Goal: Task Accomplishment & Management: Manage account settings

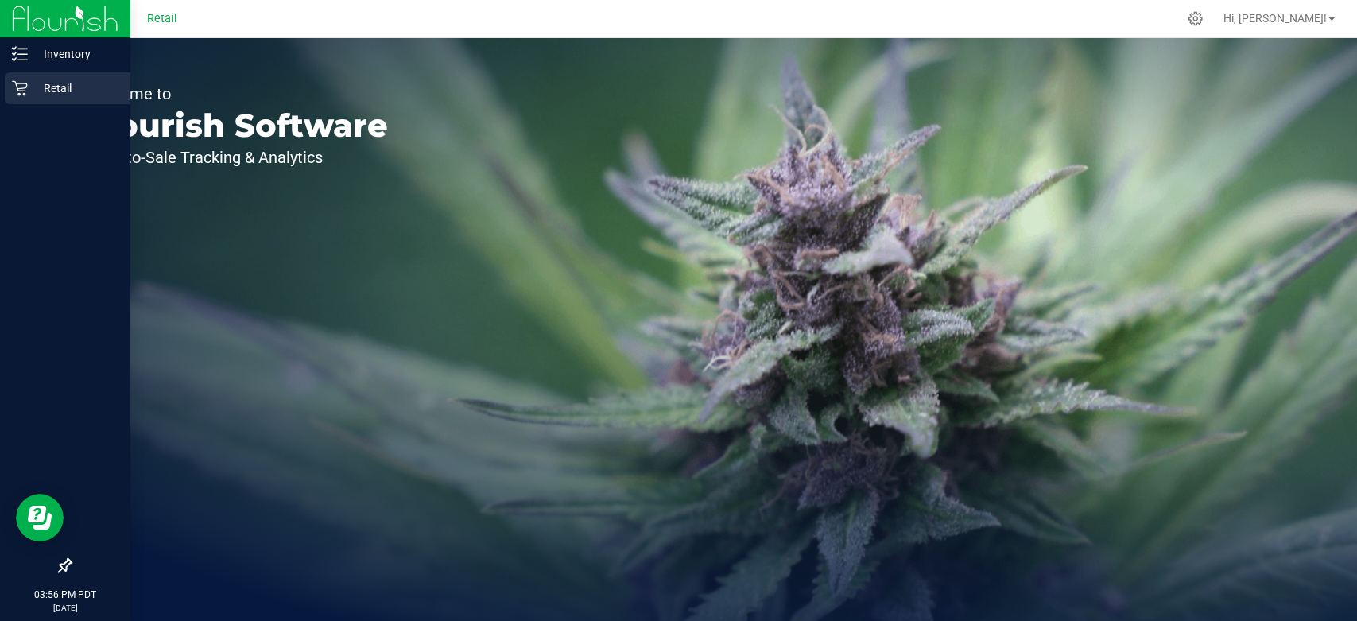
click at [31, 97] on p "Retail" at bounding box center [75, 88] width 95 height 19
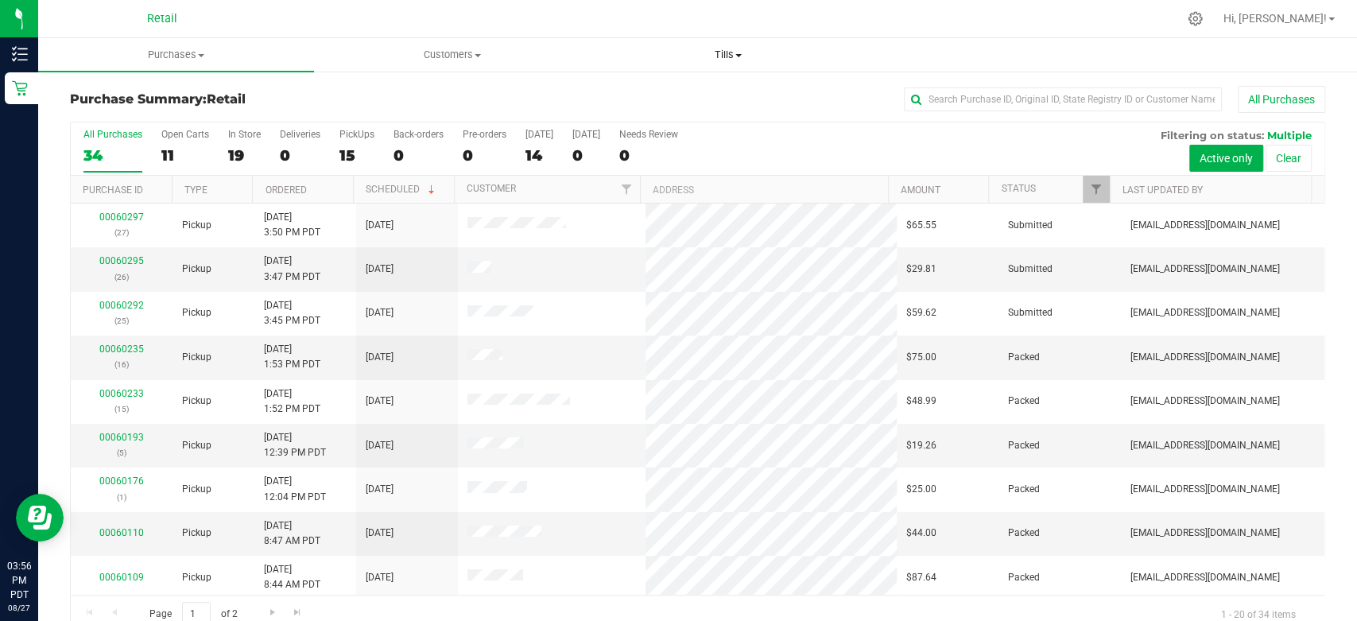
click at [723, 56] on span "Tills" at bounding box center [728, 55] width 274 height 14
click at [734, 97] on li "Manage tills" at bounding box center [728, 96] width 276 height 19
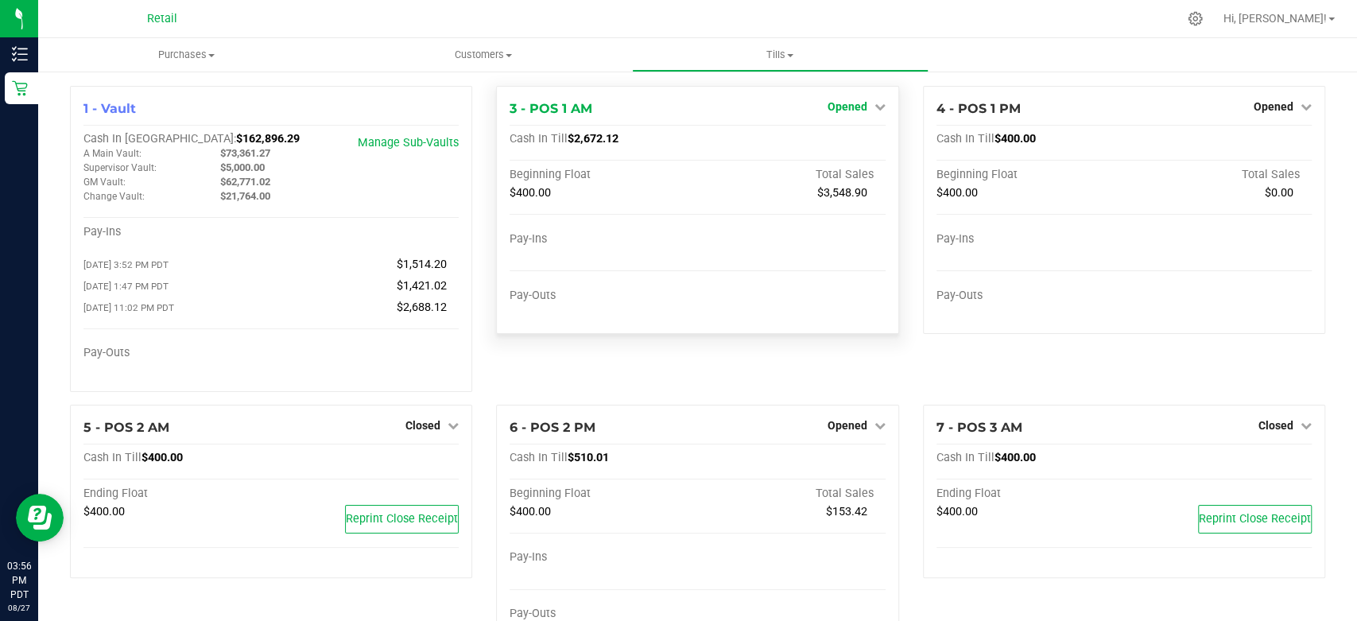
click at [874, 112] on icon at bounding box center [879, 106] width 11 height 11
click at [866, 143] on div "Close Till" at bounding box center [849, 140] width 118 height 20
click at [849, 140] on link "Close Till" at bounding box center [848, 140] width 43 height 13
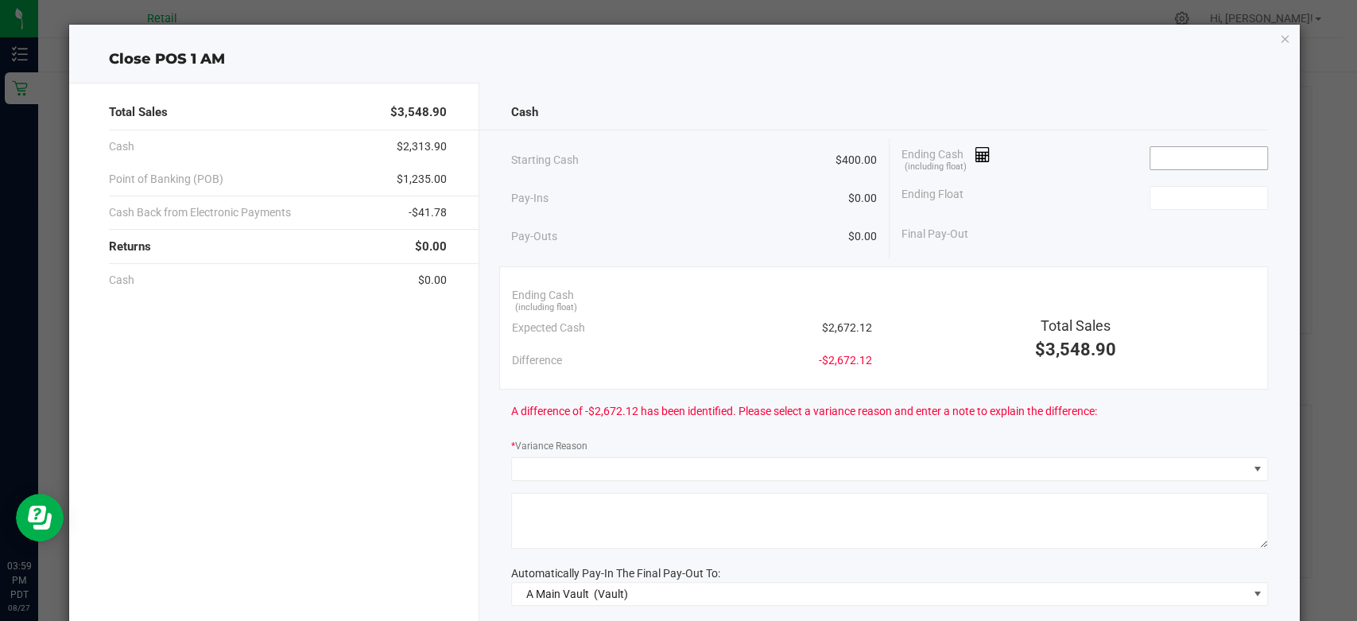
click at [1180, 164] on input at bounding box center [1208, 158] width 117 height 22
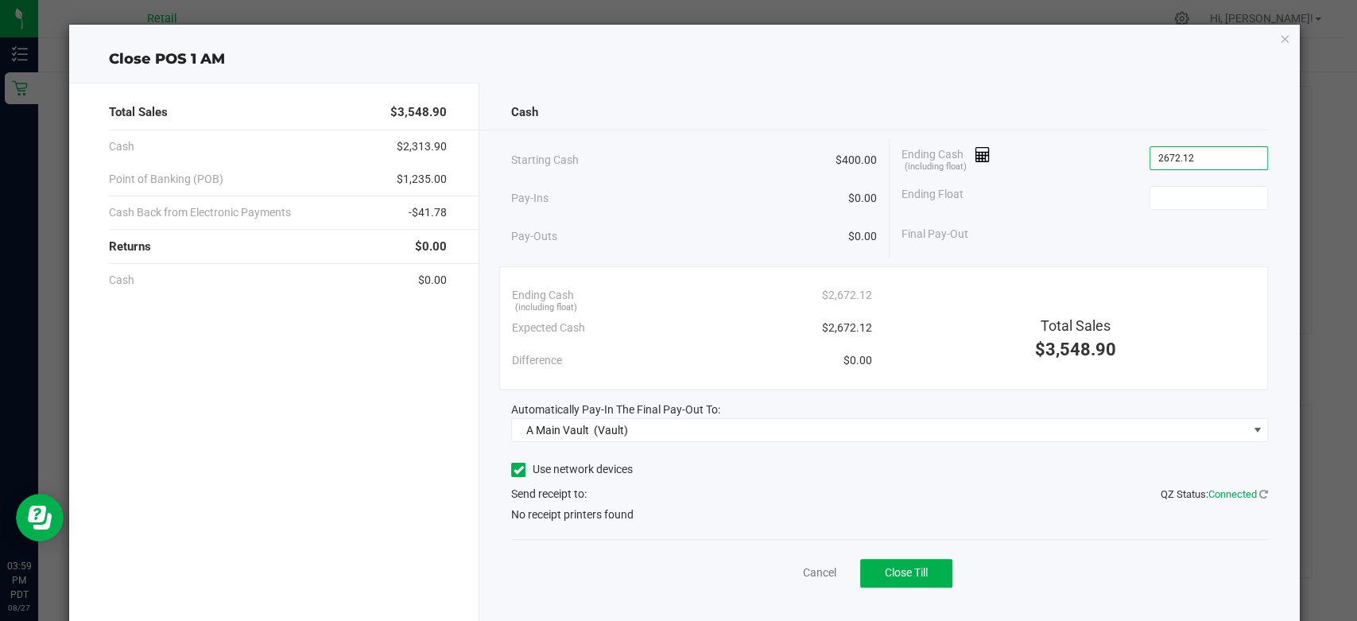
type input "$2,672.12"
type input "$400.00"
click at [513, 470] on icon at bounding box center [518, 470] width 10 height 0
click at [0, 0] on input "Use network devices" at bounding box center [0, 0] width 0 height 0
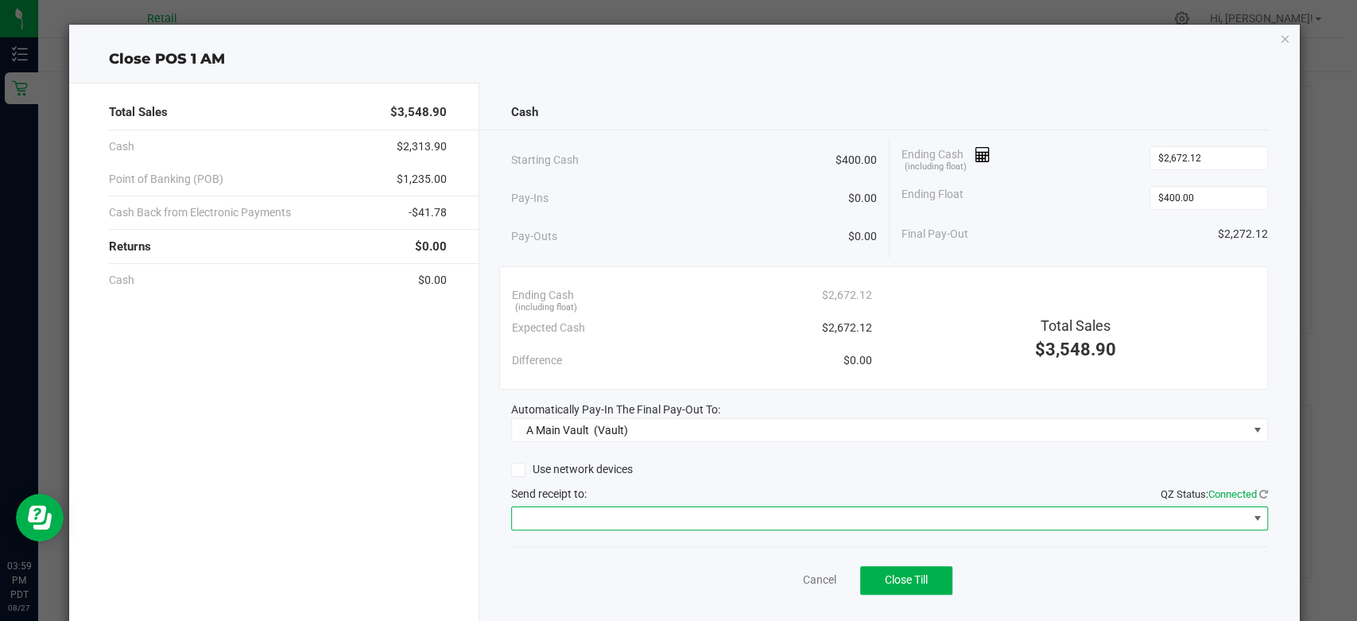
click at [517, 515] on span at bounding box center [879, 518] width 735 height 22
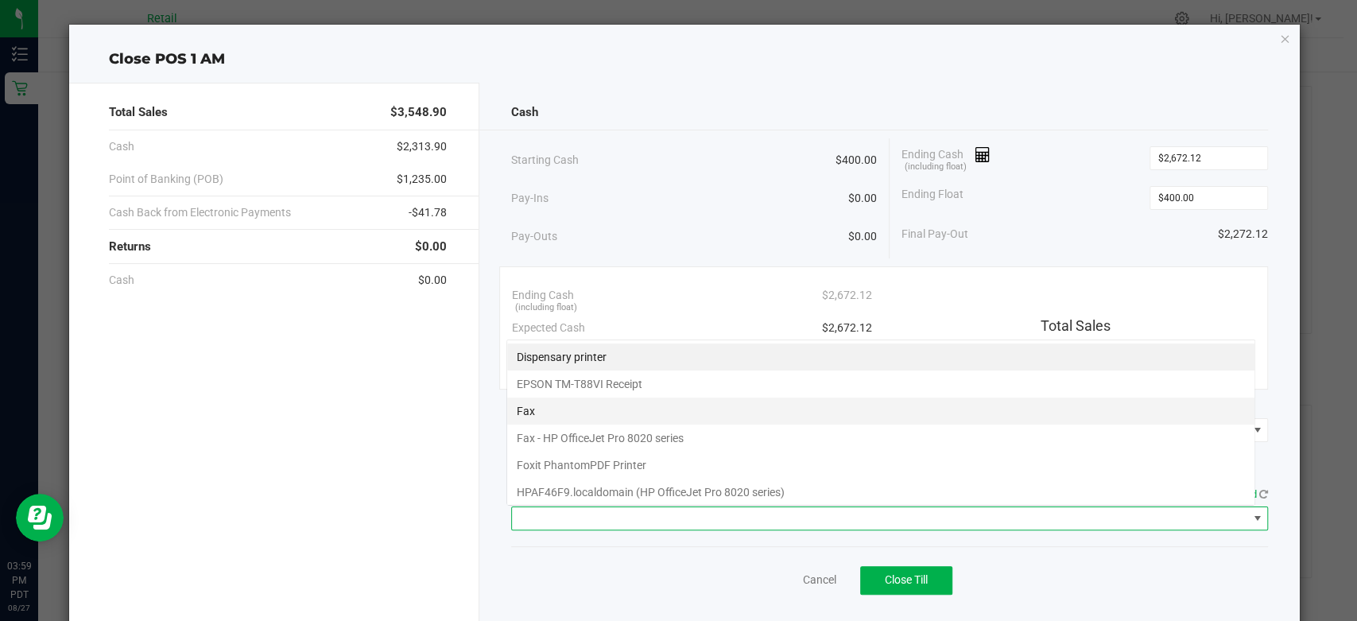
scroll to position [23, 749]
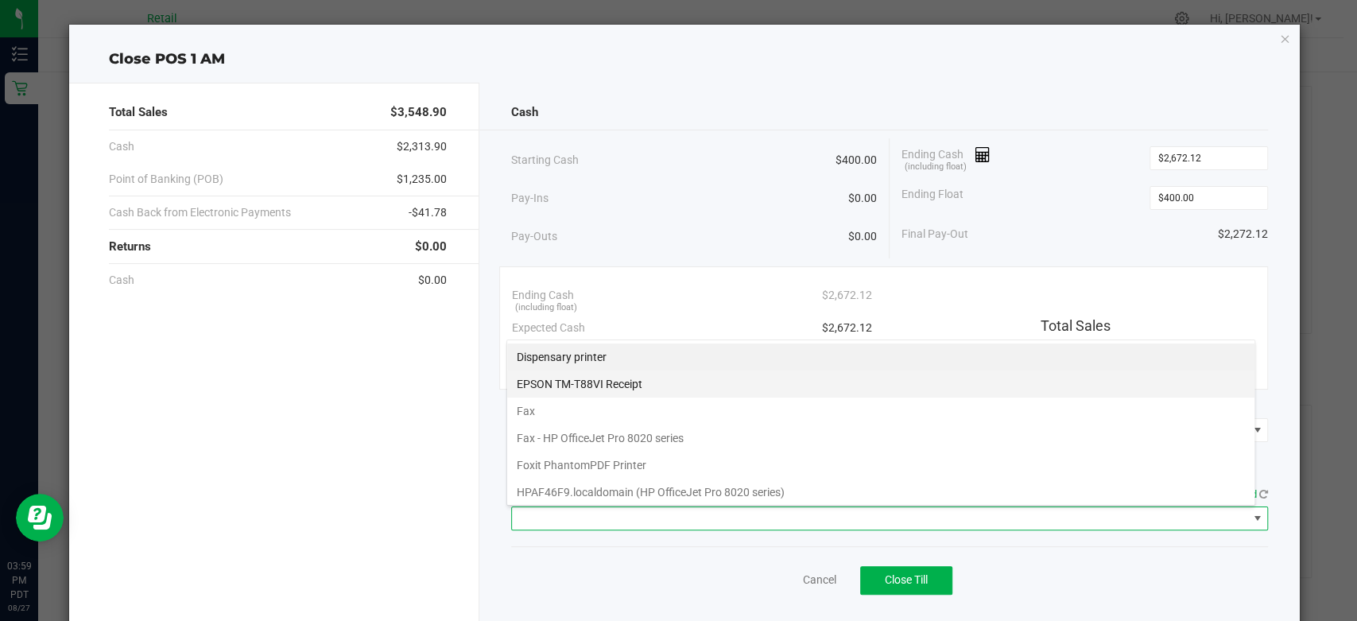
click at [531, 382] on Receipt "EPSON TM-T88VI Receipt" at bounding box center [880, 383] width 747 height 27
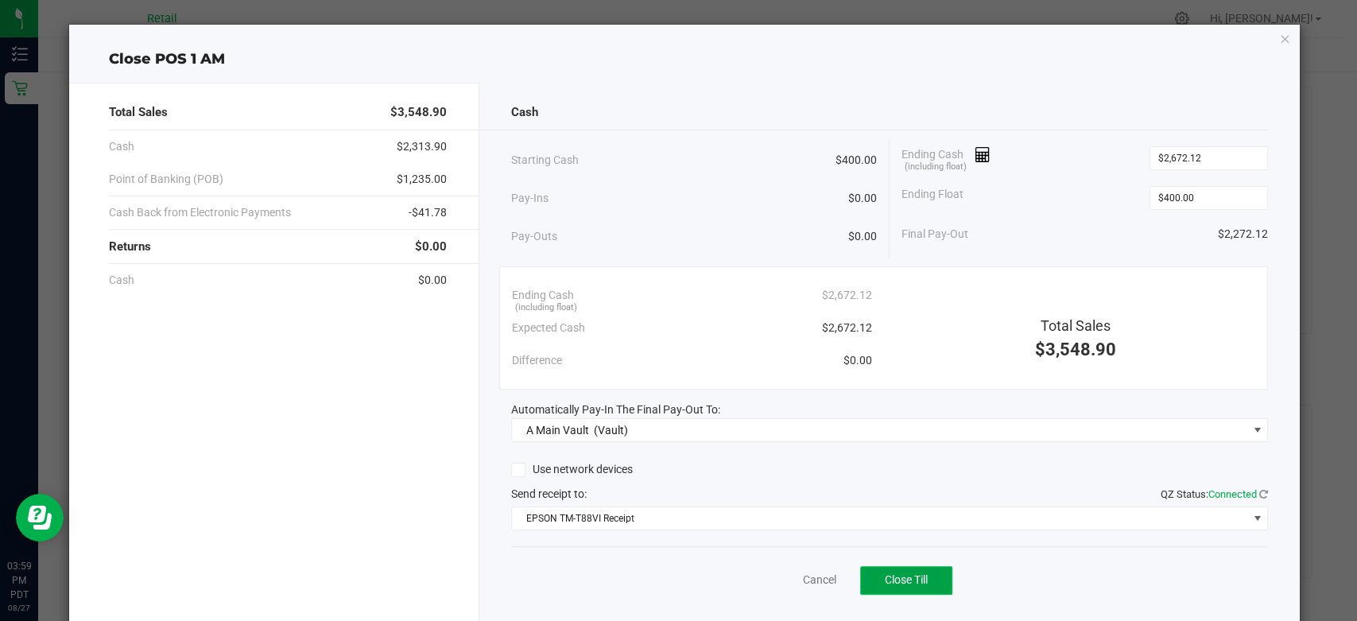
click at [917, 586] on button "Close Till" at bounding box center [906, 580] width 92 height 29
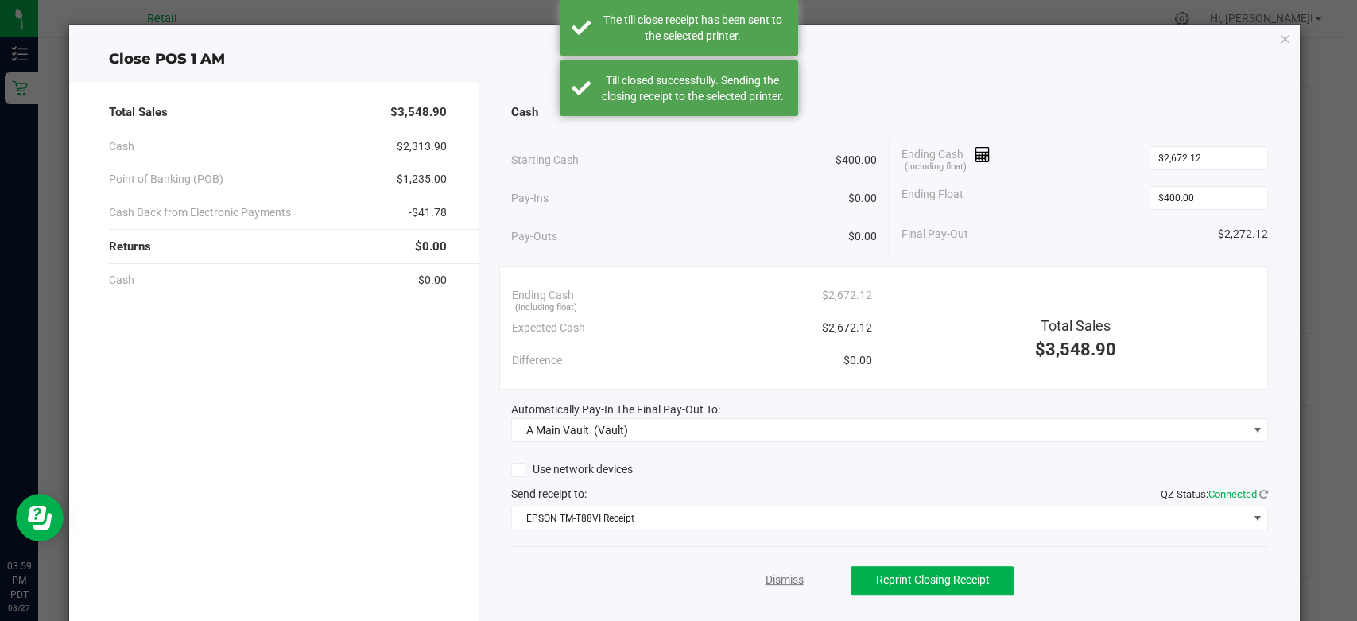
click at [779, 575] on link "Dismiss" at bounding box center [784, 580] width 38 height 17
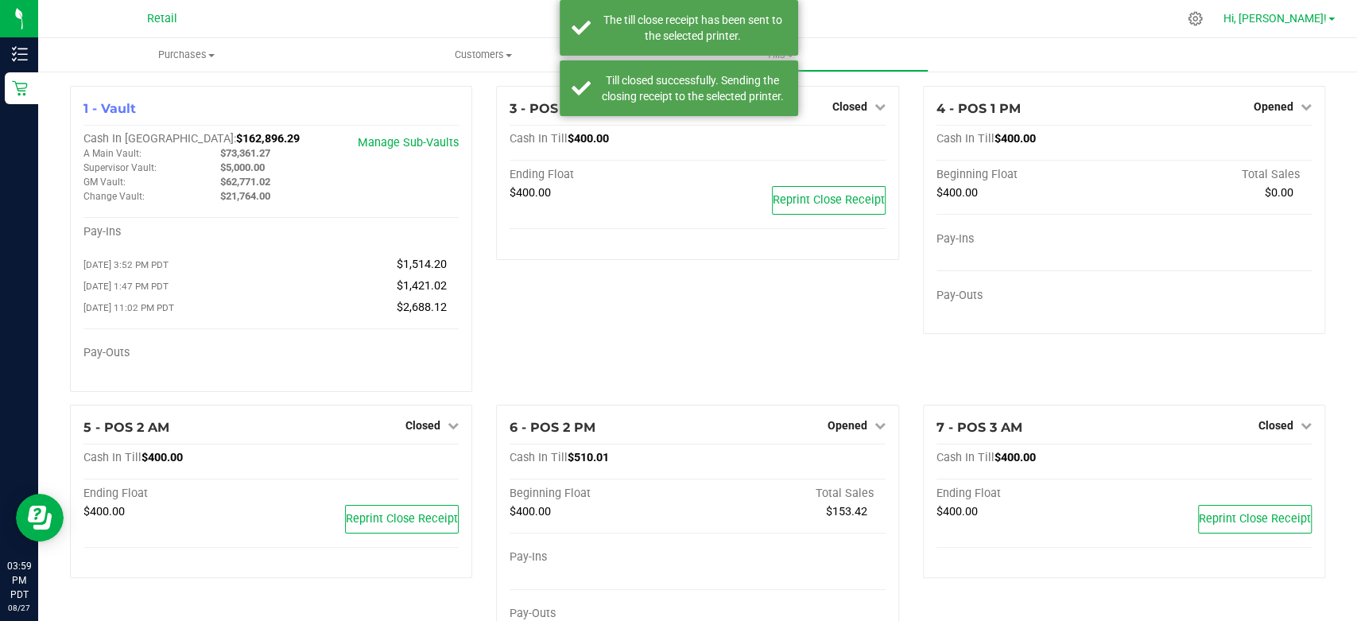
click at [1324, 21] on span "Hi, [PERSON_NAME]!" at bounding box center [1274, 18] width 103 height 13
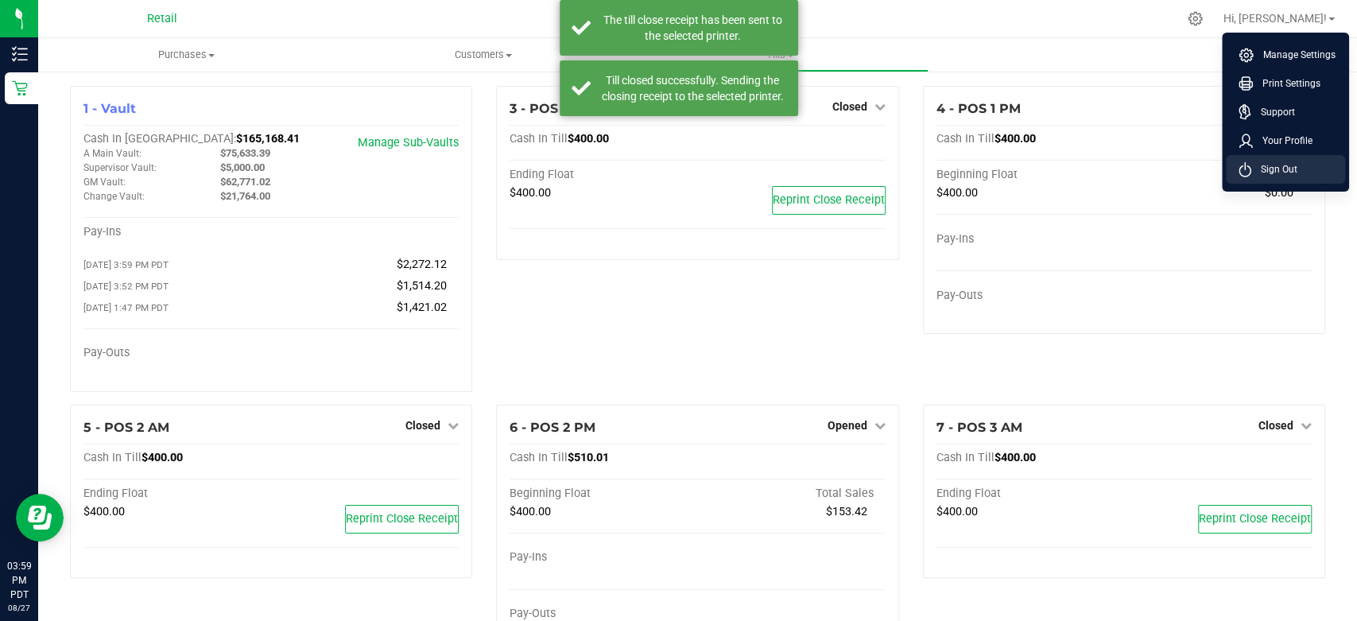
click at [1292, 178] on li "Sign Out" at bounding box center [1285, 169] width 119 height 29
